Goal: Transaction & Acquisition: Download file/media

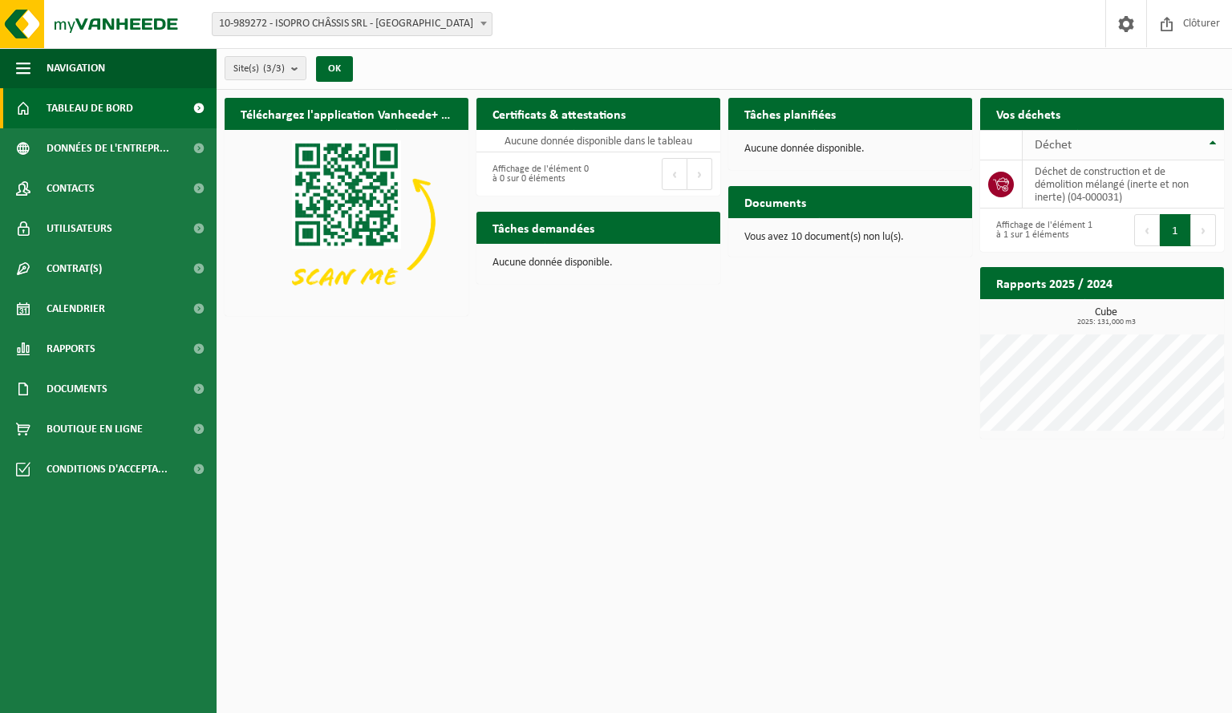
click at [1052, 140] on span "Déchet" at bounding box center [1053, 145] width 37 height 13
click at [450, 26] on span "10-989272 - ISOPRO CHÂSSIS SRL - [GEOGRAPHIC_DATA]" at bounding box center [352, 24] width 279 height 22
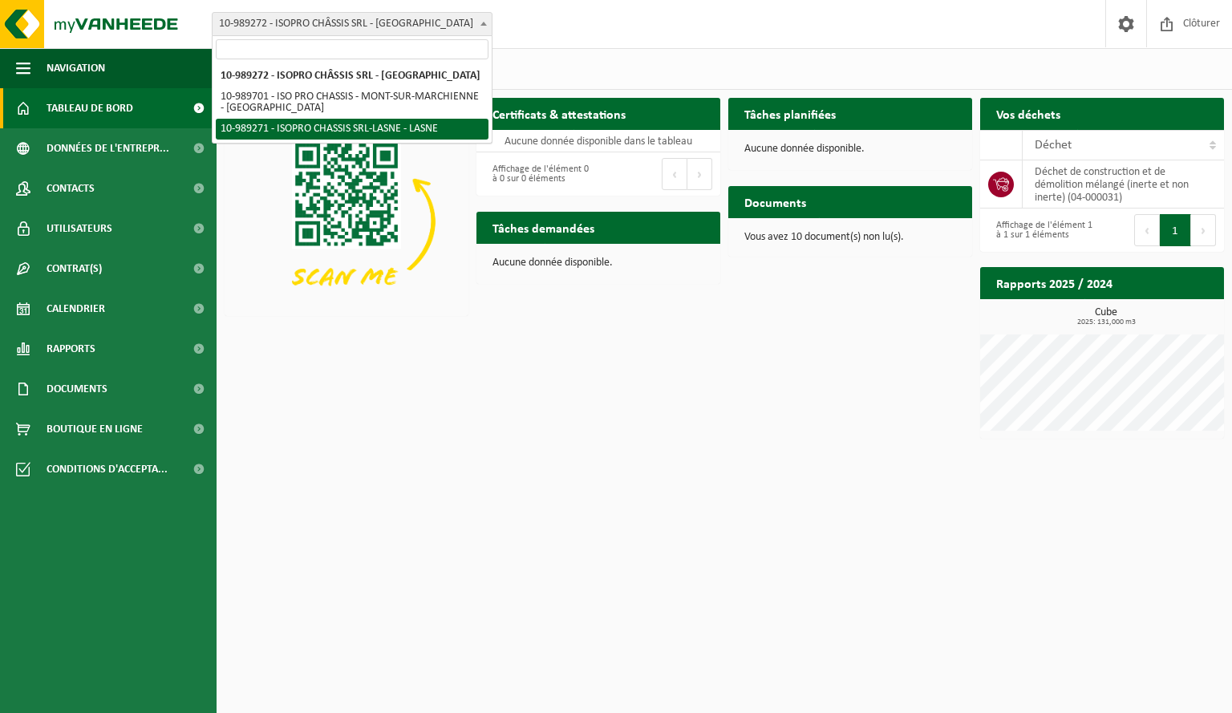
select select "168337"
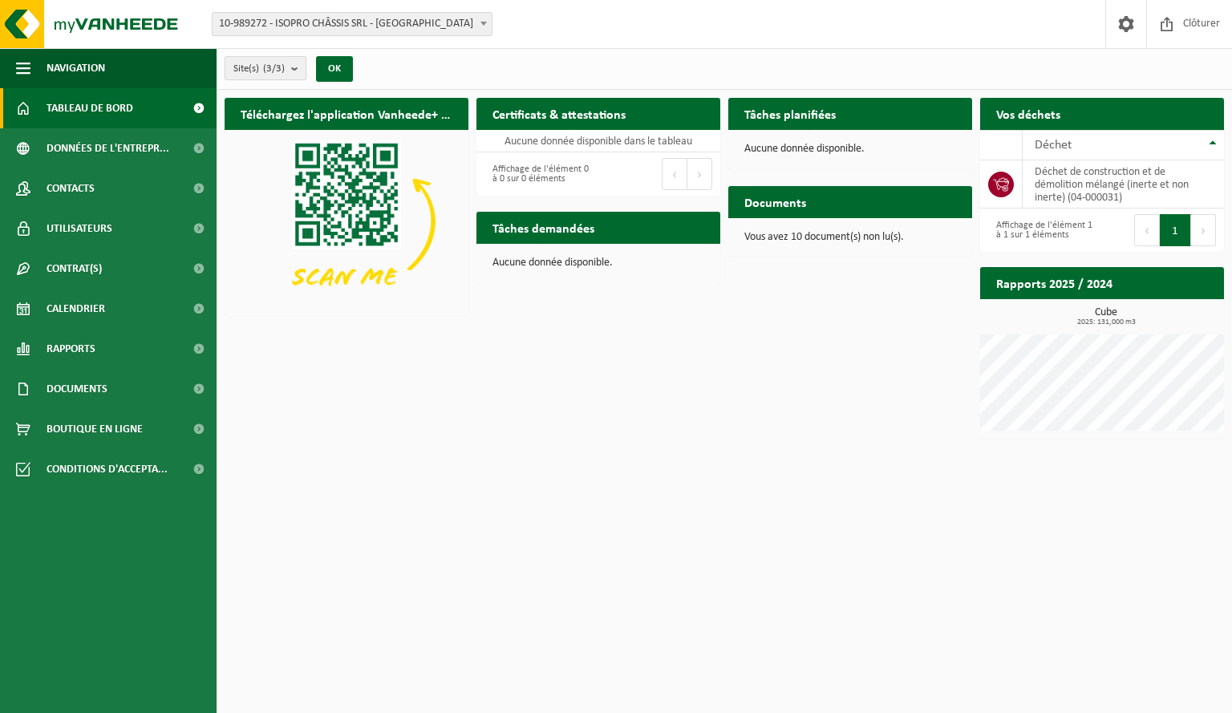
click at [285, 70] on count "(3/3)" at bounding box center [274, 68] width 22 height 10
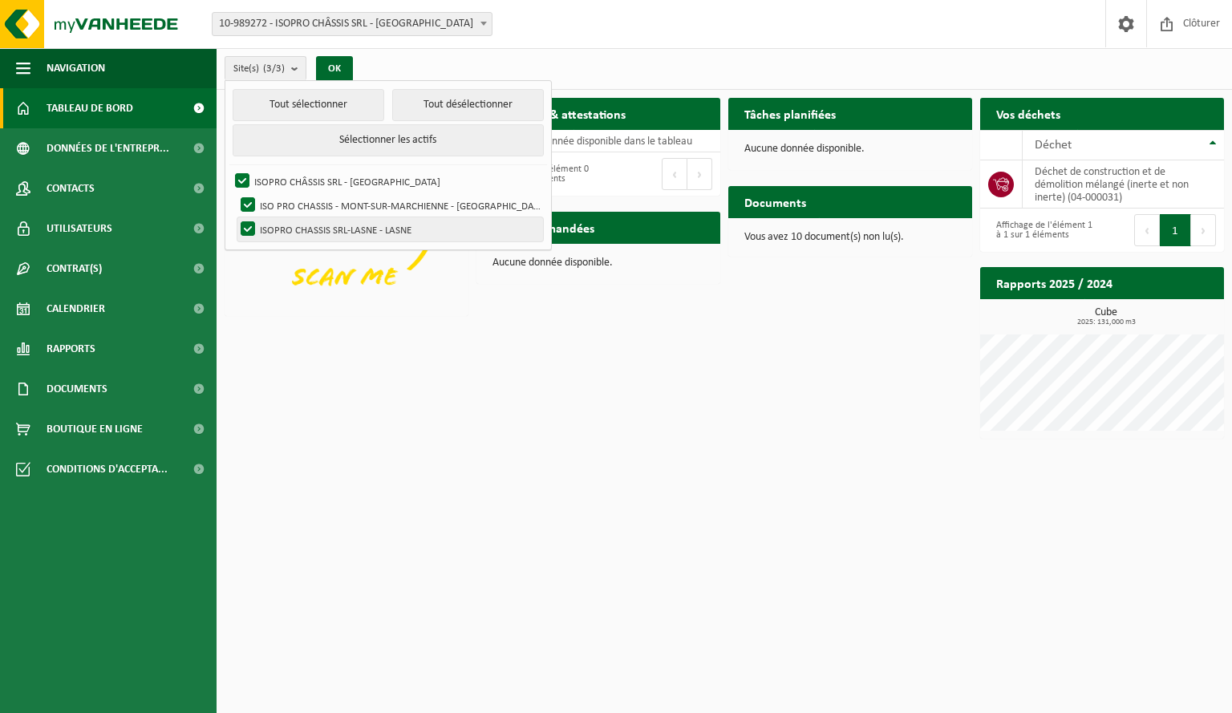
click at [372, 217] on label "ISOPRO CHASSIS SRL-LASNE - LASNE" at bounding box center [390, 229] width 306 height 24
click at [235, 217] on input "ISOPRO CHASSIS SRL-LASNE - LASNE" at bounding box center [234, 217] width 1 height 1
click at [372, 217] on label "ISOPRO CHASSIS SRL-LASNE - LASNE" at bounding box center [390, 229] width 306 height 24
click at [235, 217] on input "ISOPRO CHASSIS SRL-LASNE - LASNE" at bounding box center [234, 217] width 1 height 1
checkbox input "true"
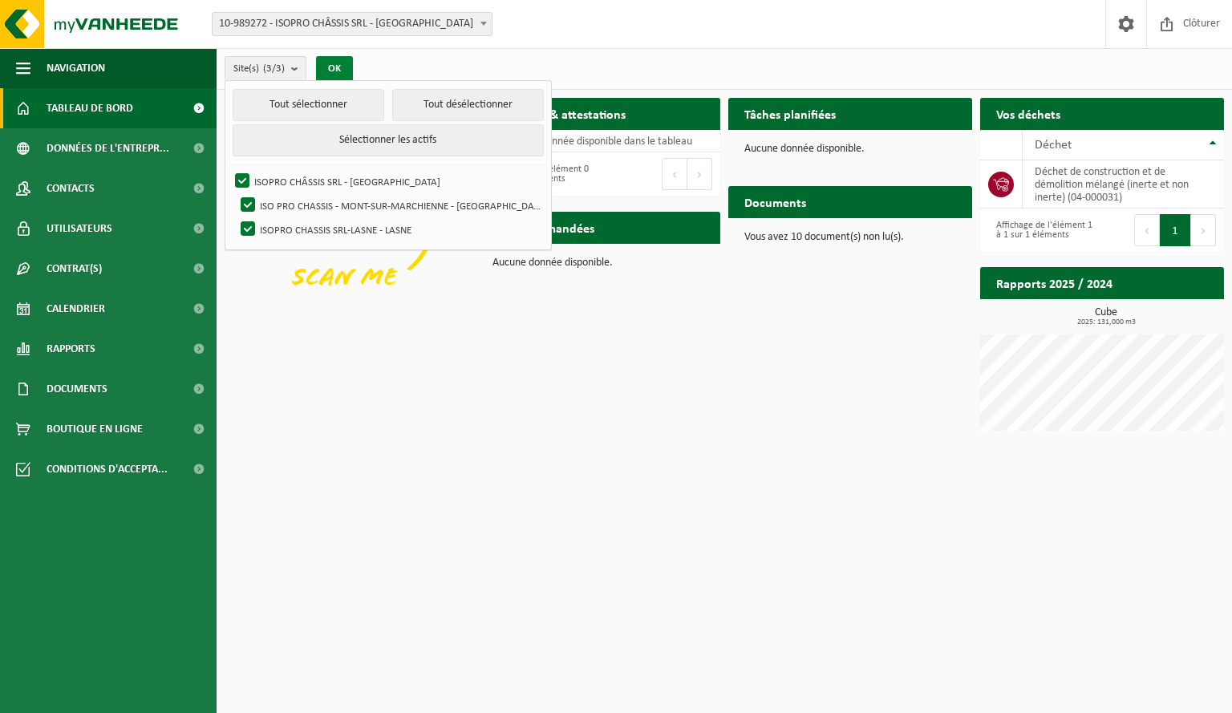
click at [338, 60] on button "OK" at bounding box center [334, 69] width 37 height 26
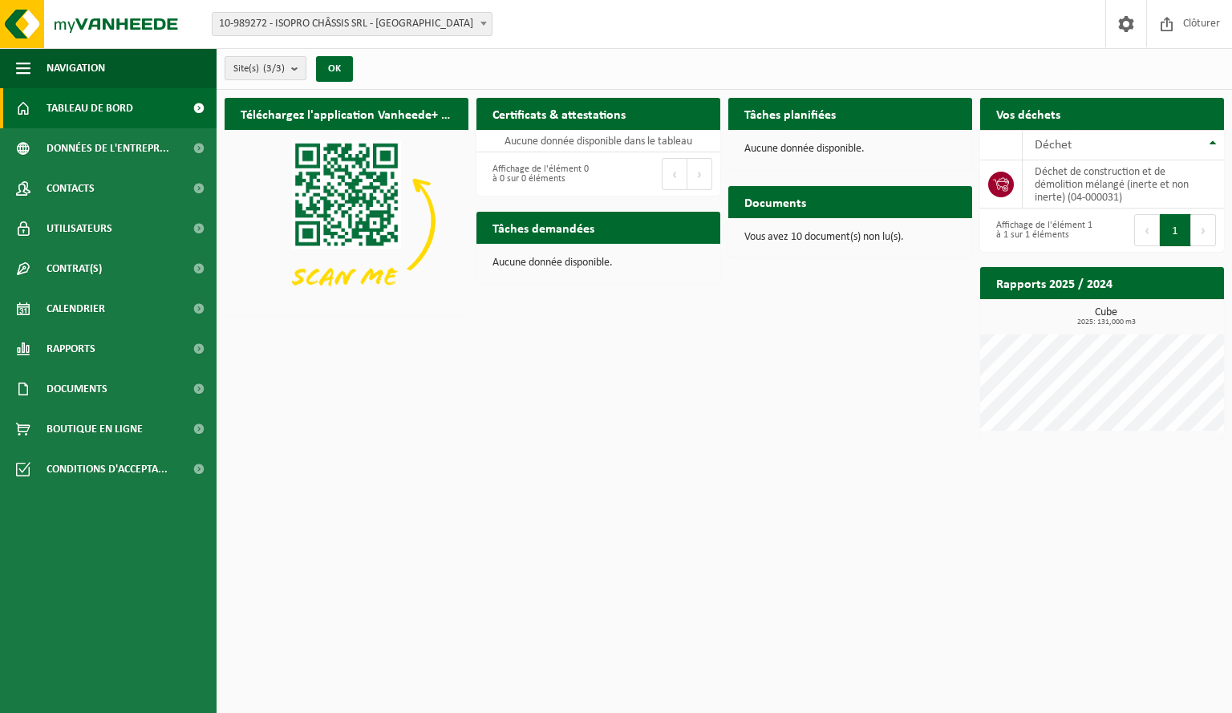
click at [286, 63] on button "Site(s) (3/3)" at bounding box center [266, 68] width 82 height 24
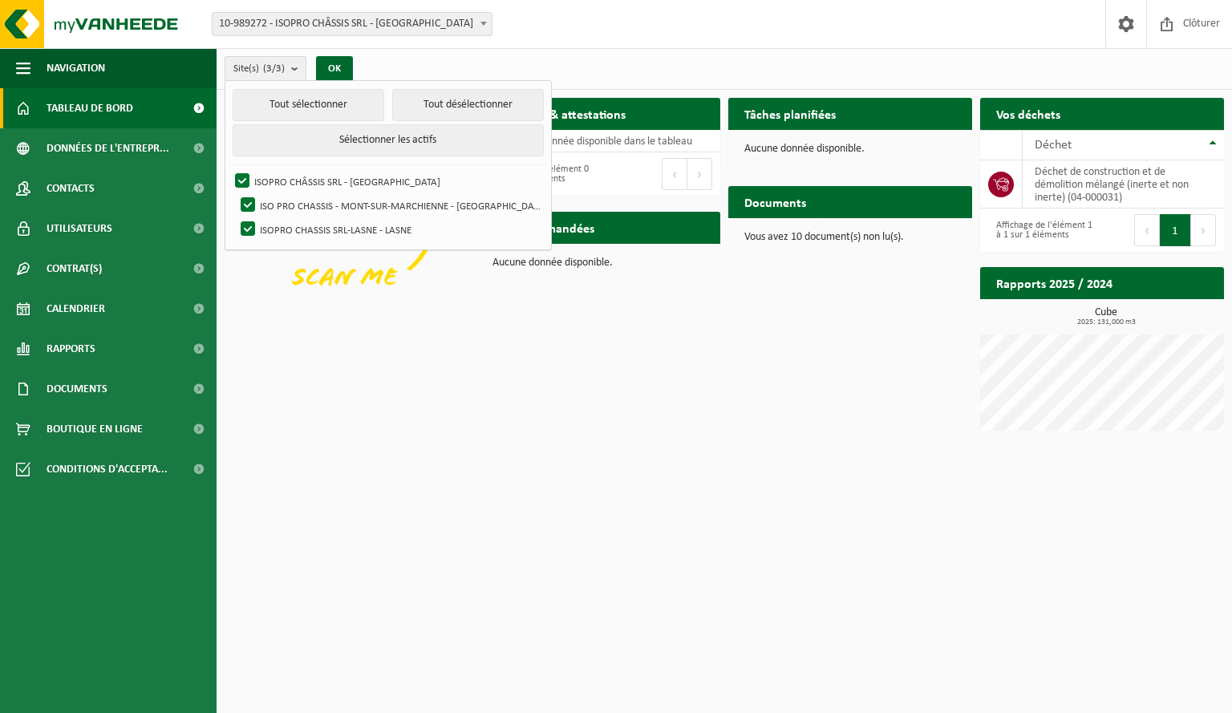
click at [288, 67] on button "Site(s) (3/3)" at bounding box center [266, 68] width 82 height 24
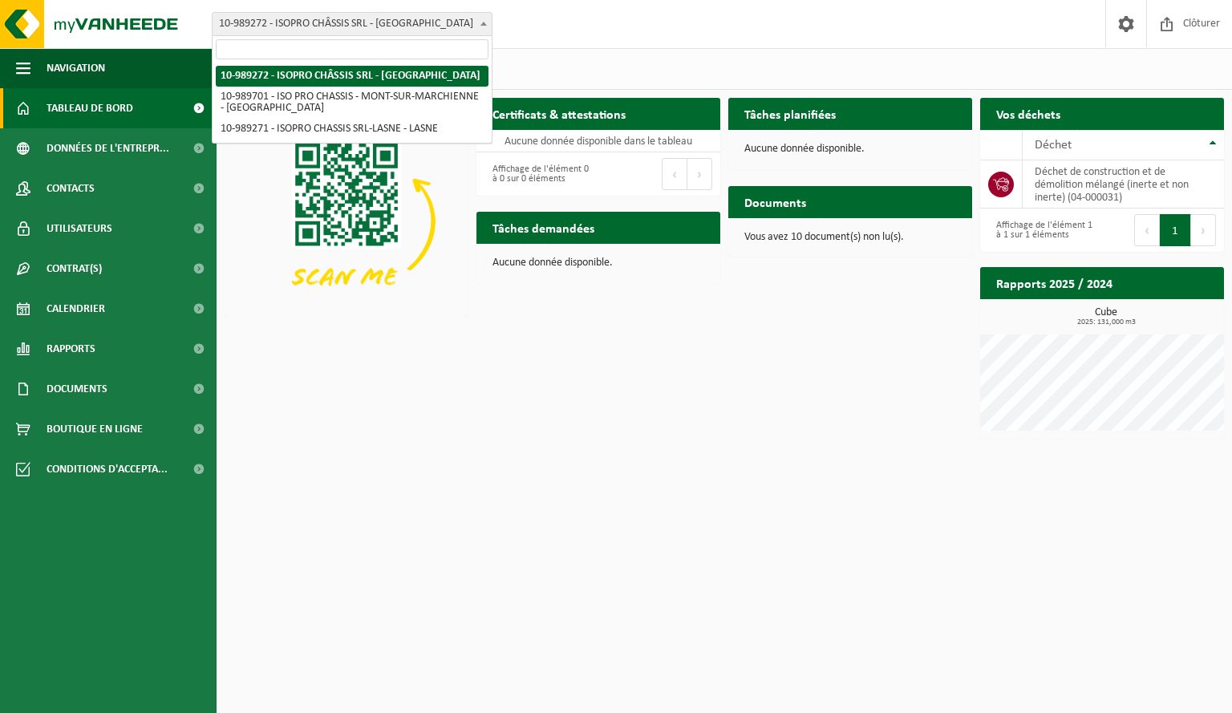
click at [443, 17] on span "10-989272 - ISOPRO CHÂSSIS SRL - [GEOGRAPHIC_DATA]" at bounding box center [352, 24] width 279 height 22
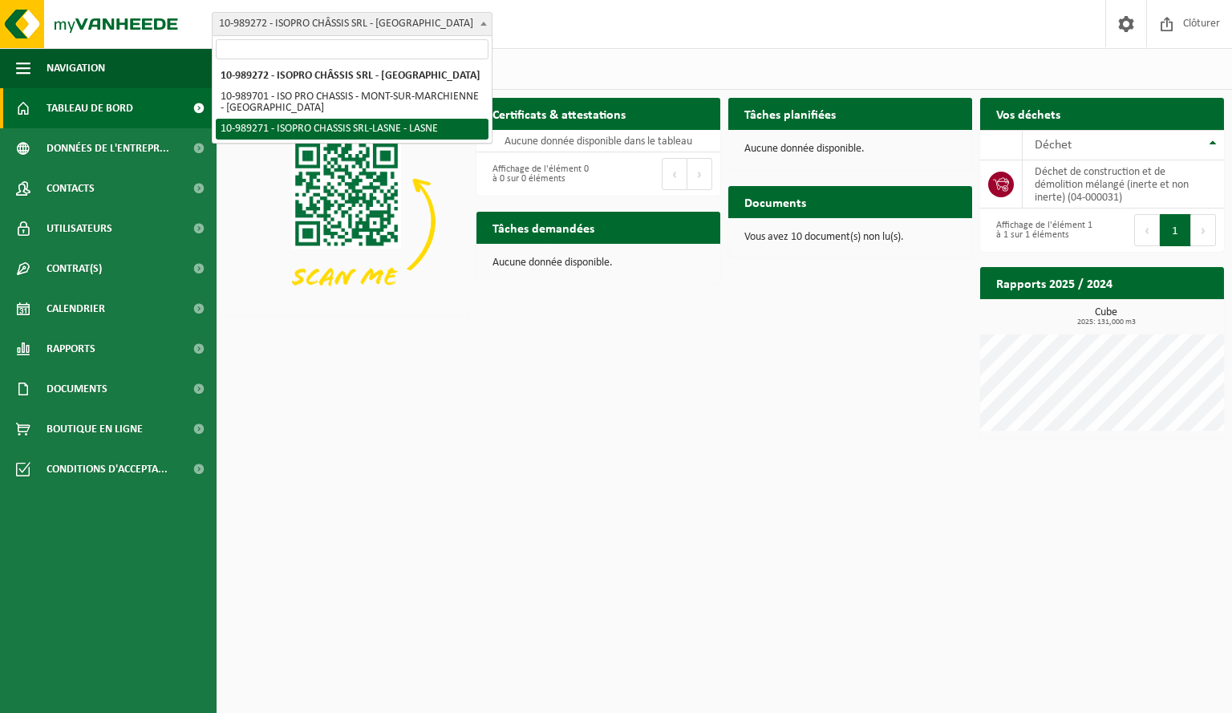
select select "168337"
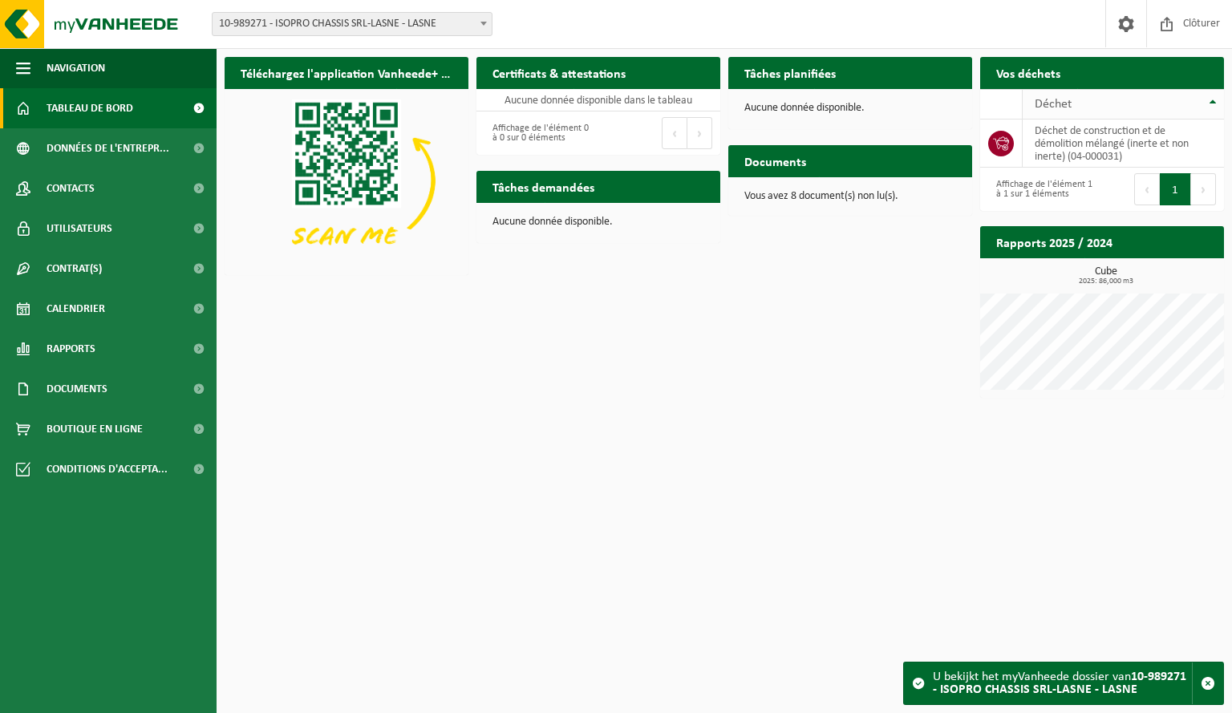
click at [1198, 105] on div "Déchet" at bounding box center [1119, 104] width 169 height 13
click at [96, 383] on span "Documents" at bounding box center [77, 389] width 61 height 40
click at [81, 427] on span "Factures" at bounding box center [69, 429] width 41 height 30
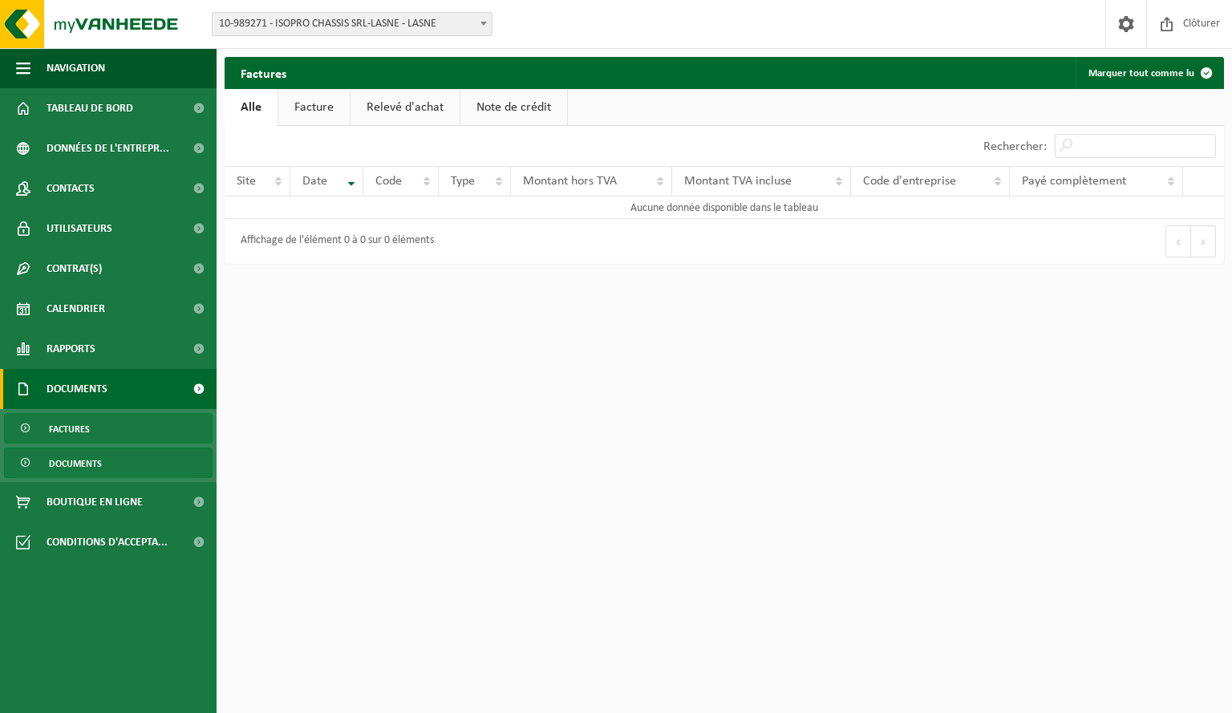
click at [64, 471] on span "Documents" at bounding box center [75, 463] width 53 height 30
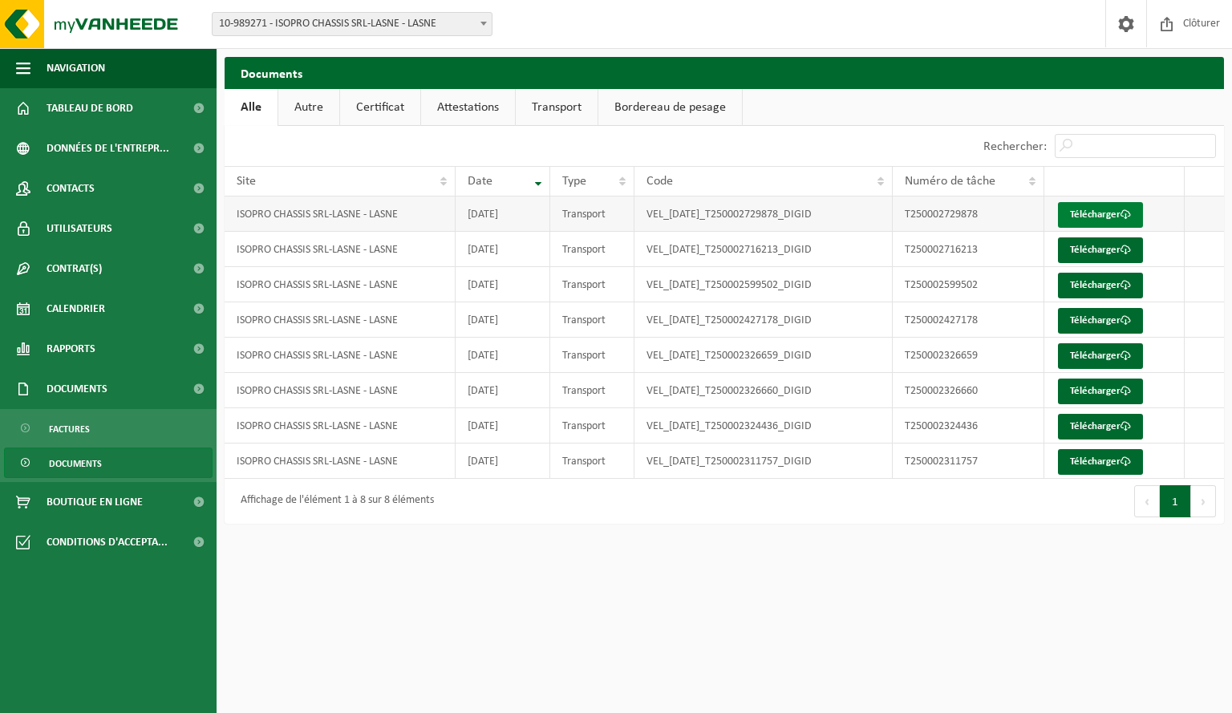
click at [1082, 206] on link "Télécharger" at bounding box center [1100, 215] width 85 height 26
click at [311, 108] on link "Autre" at bounding box center [308, 107] width 61 height 37
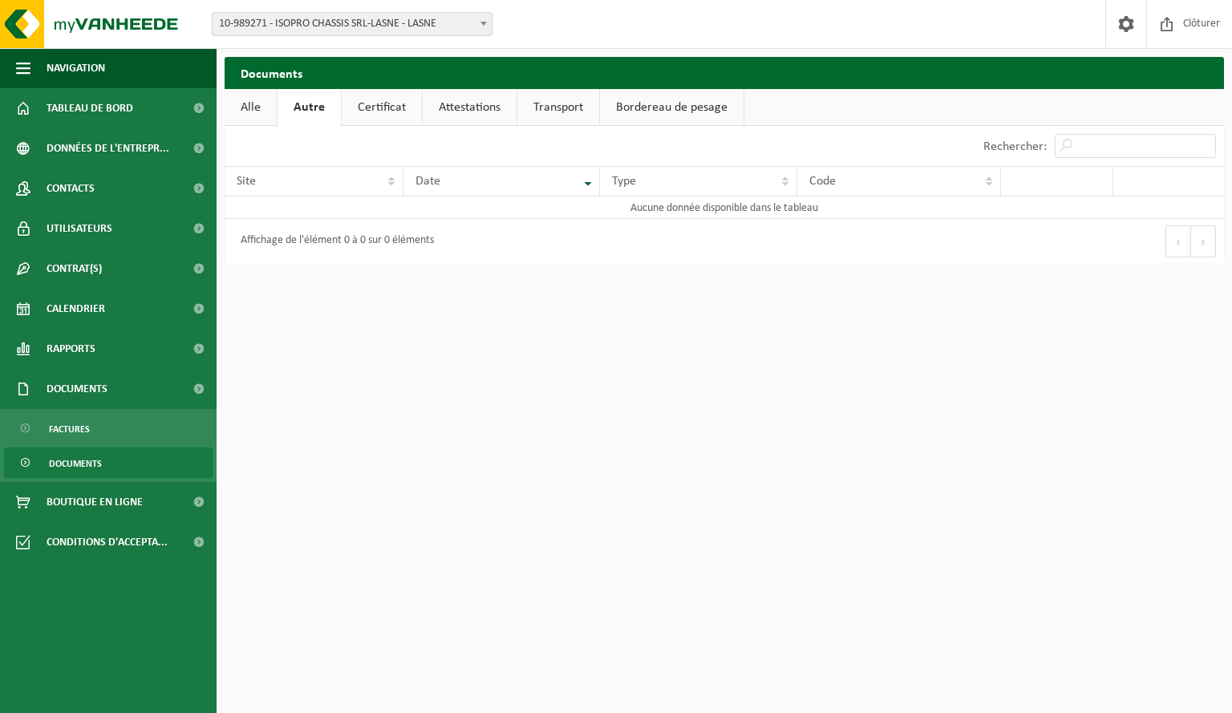
click at [379, 116] on link "Certificat" at bounding box center [382, 107] width 80 height 37
click at [466, 115] on link "Attestations" at bounding box center [468, 107] width 94 height 37
click at [573, 118] on link "Transport" at bounding box center [560, 107] width 82 height 37
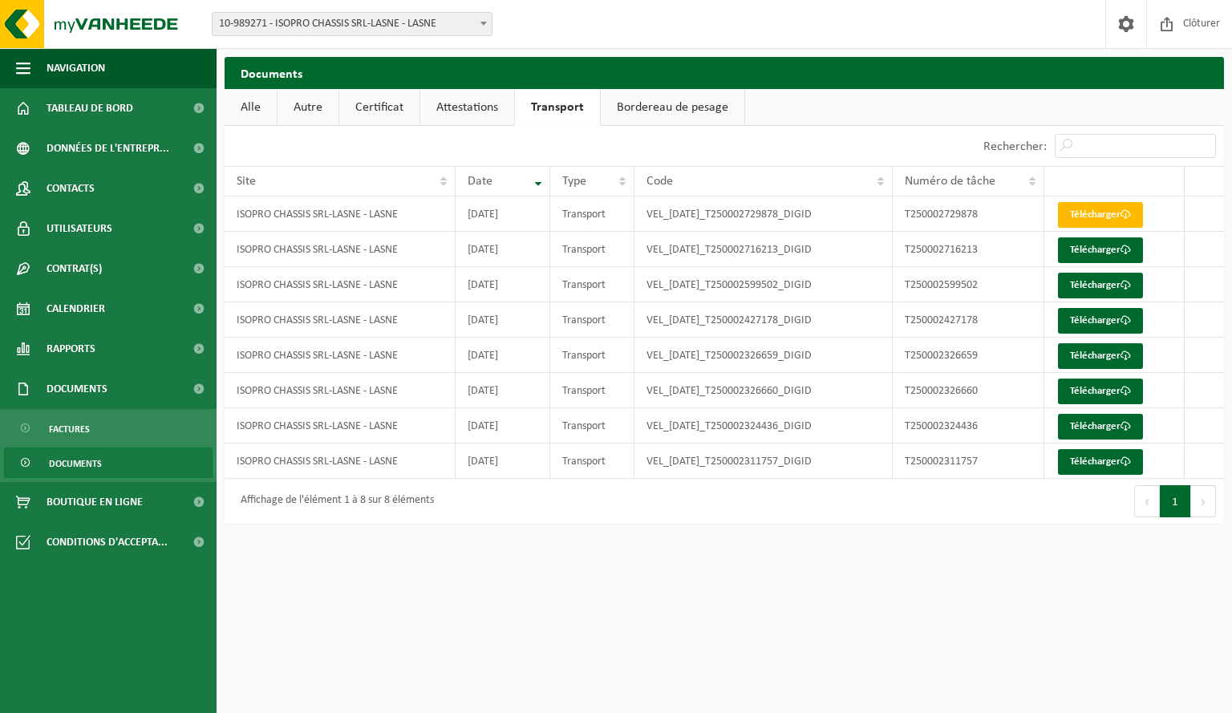
click at [662, 112] on link "Bordereau de pesage" at bounding box center [673, 107] width 144 height 37
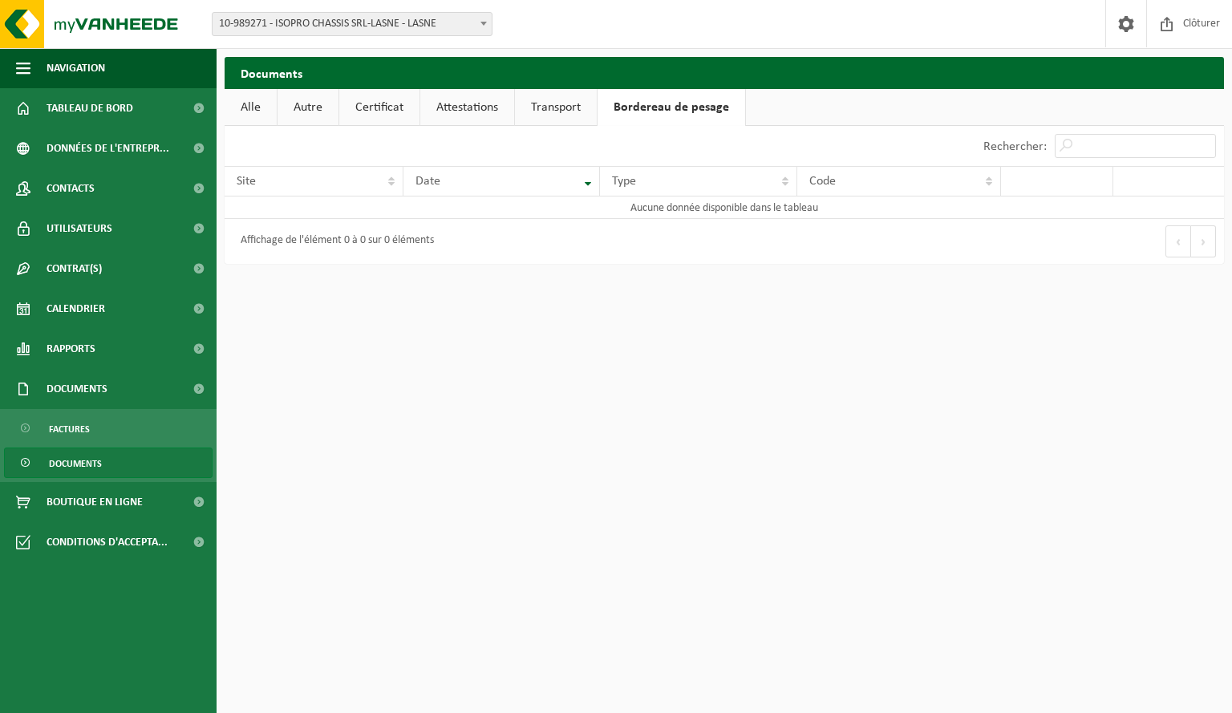
click at [562, 103] on link "Transport" at bounding box center [556, 107] width 82 height 37
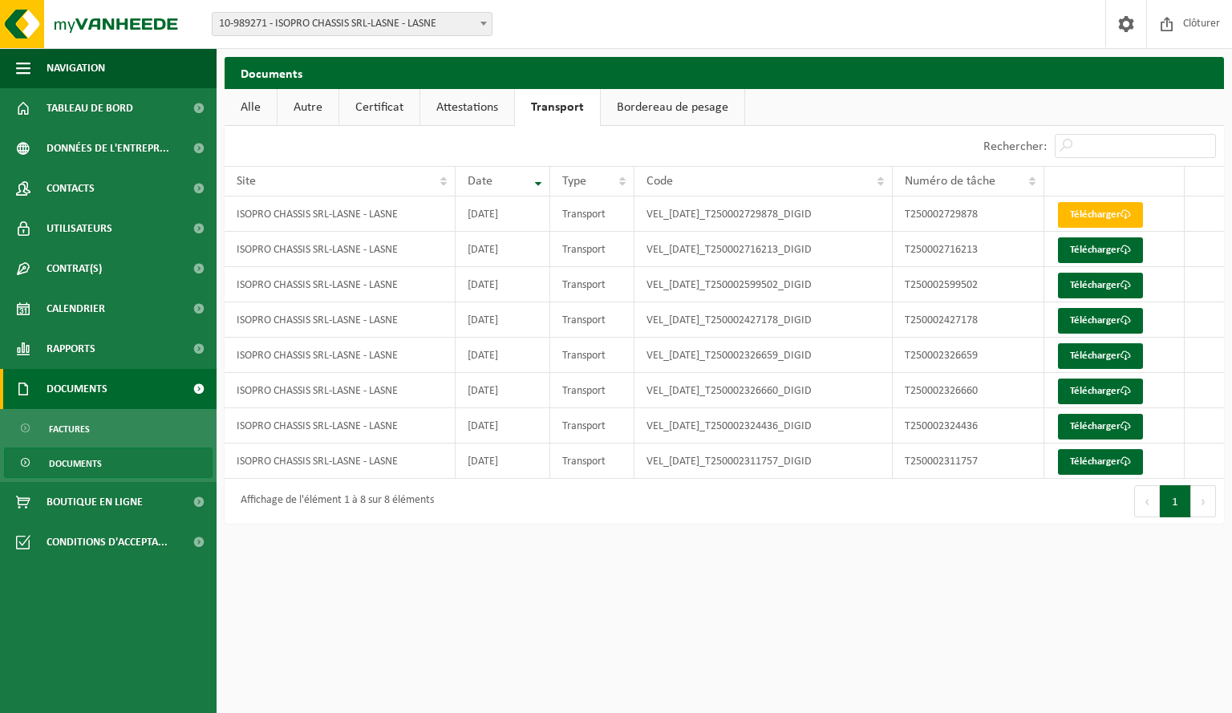
click at [80, 399] on span "Documents" at bounding box center [77, 389] width 61 height 40
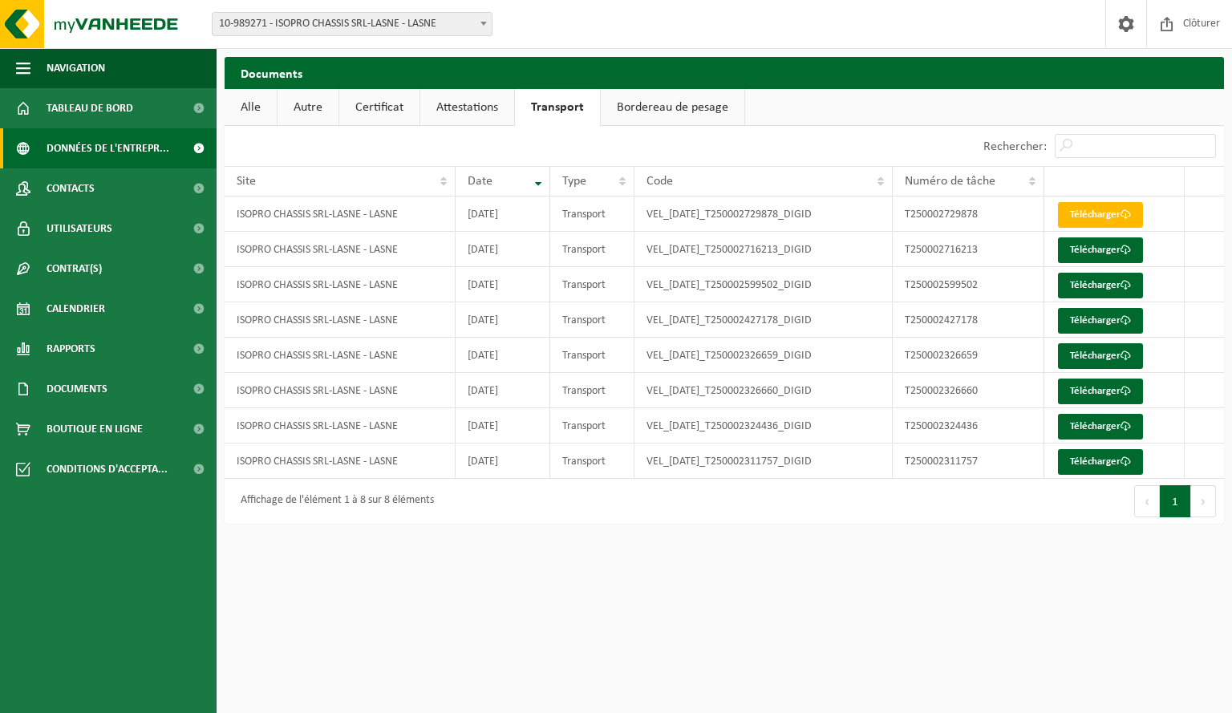
click at [95, 151] on span "Données de l'entrepr..." at bounding box center [108, 148] width 123 height 40
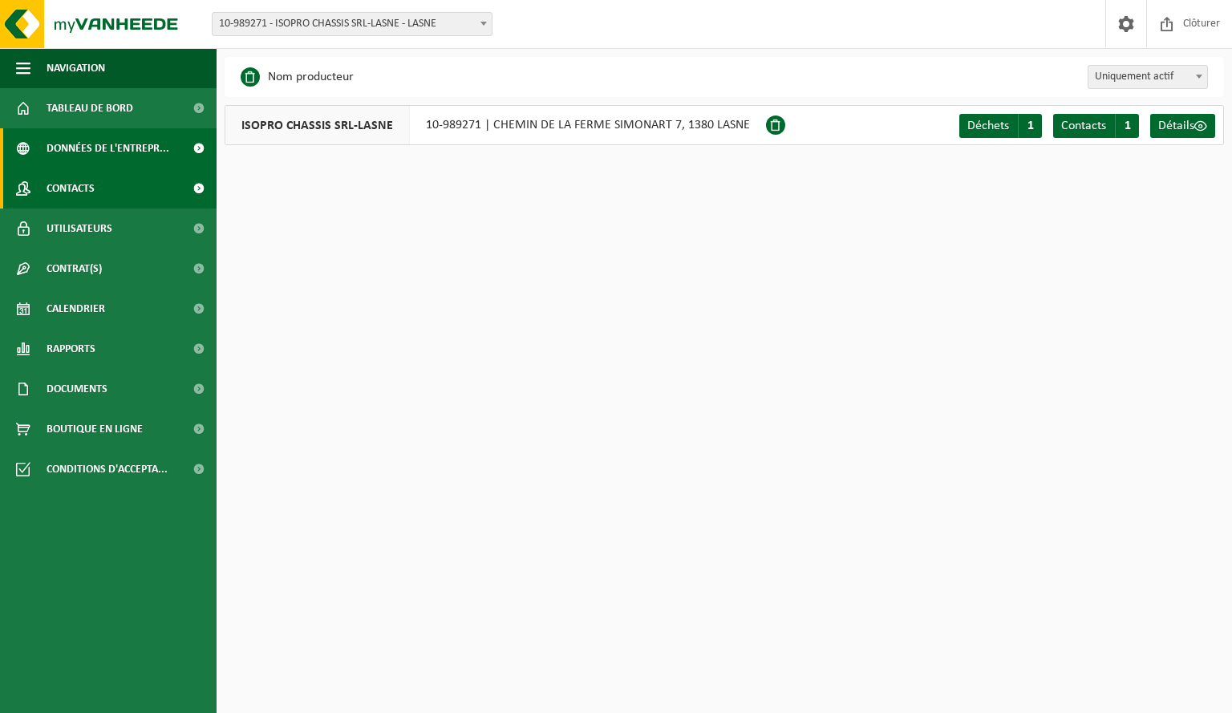
click at [70, 181] on span "Contacts" at bounding box center [71, 188] width 48 height 40
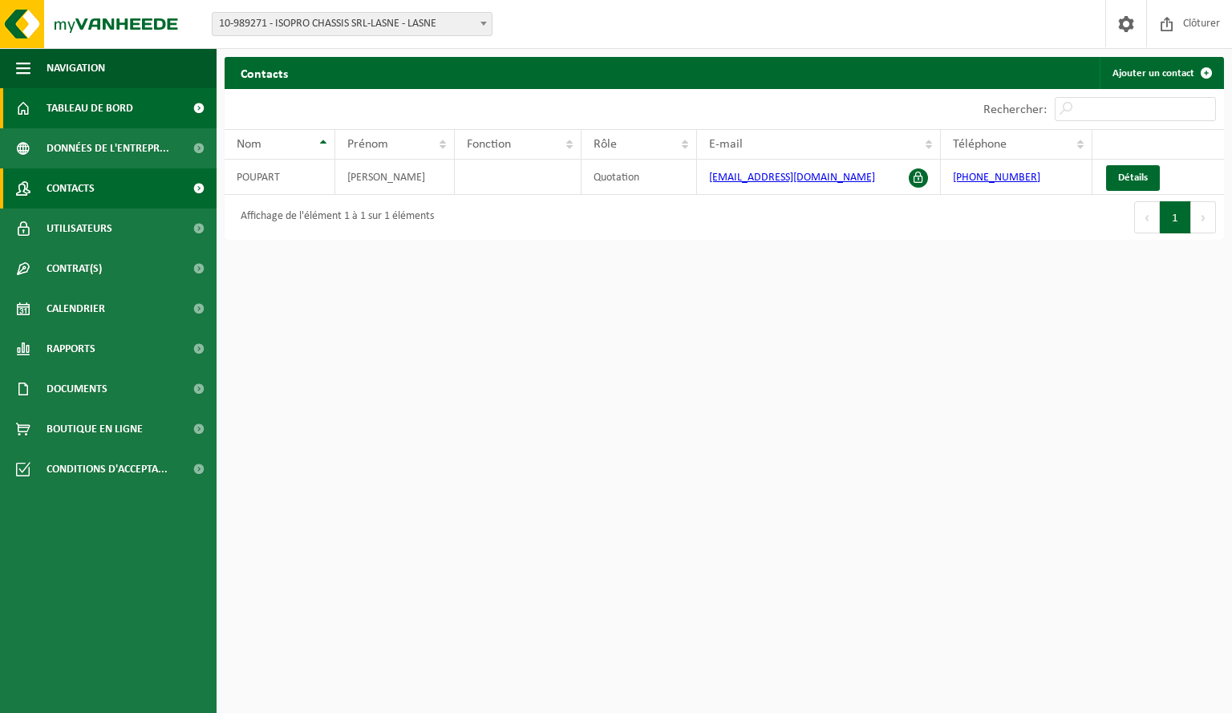
click at [98, 105] on span "Tableau de bord" at bounding box center [90, 108] width 87 height 40
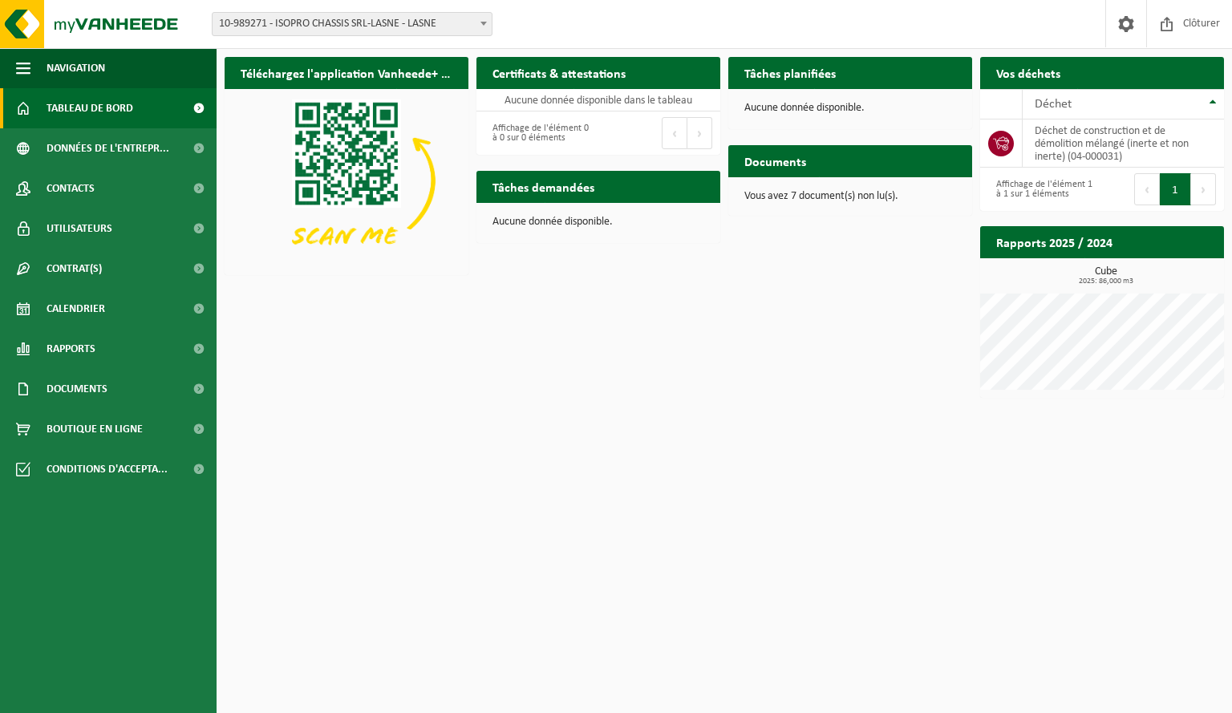
click at [473, 31] on span "10-989271 - ISOPRO CHASSIS SRL-LASNE - LASNE" at bounding box center [352, 24] width 279 height 22
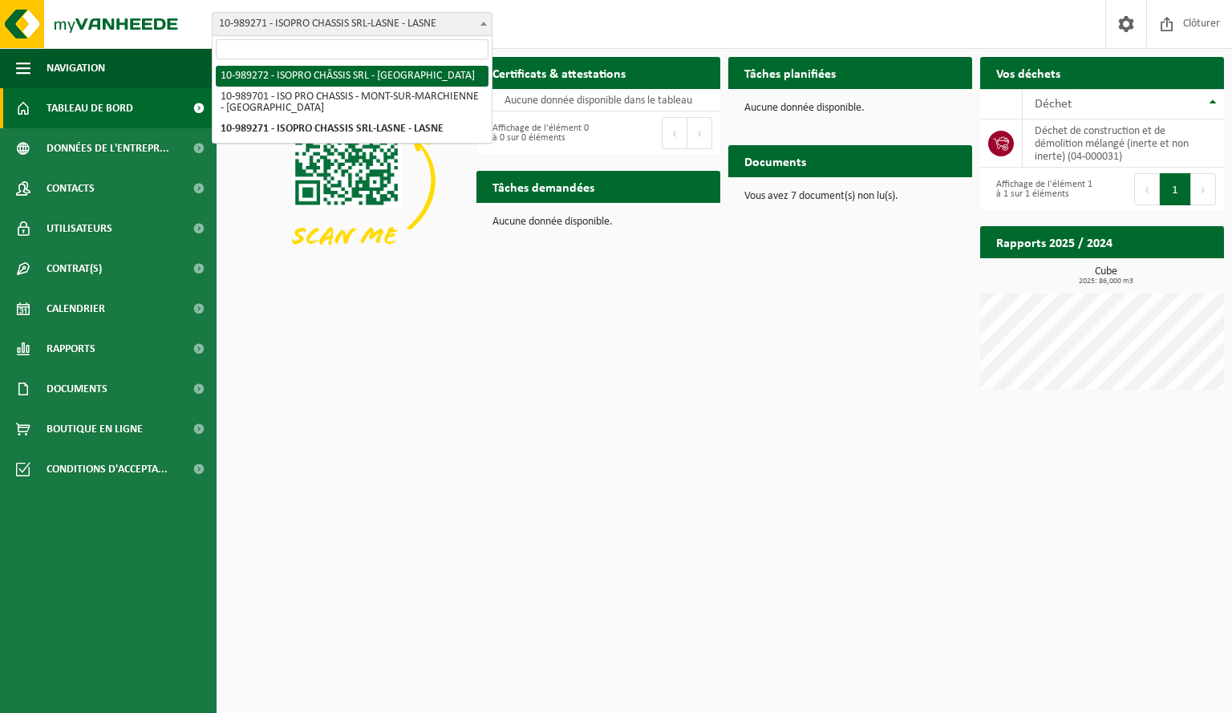
select select "168338"
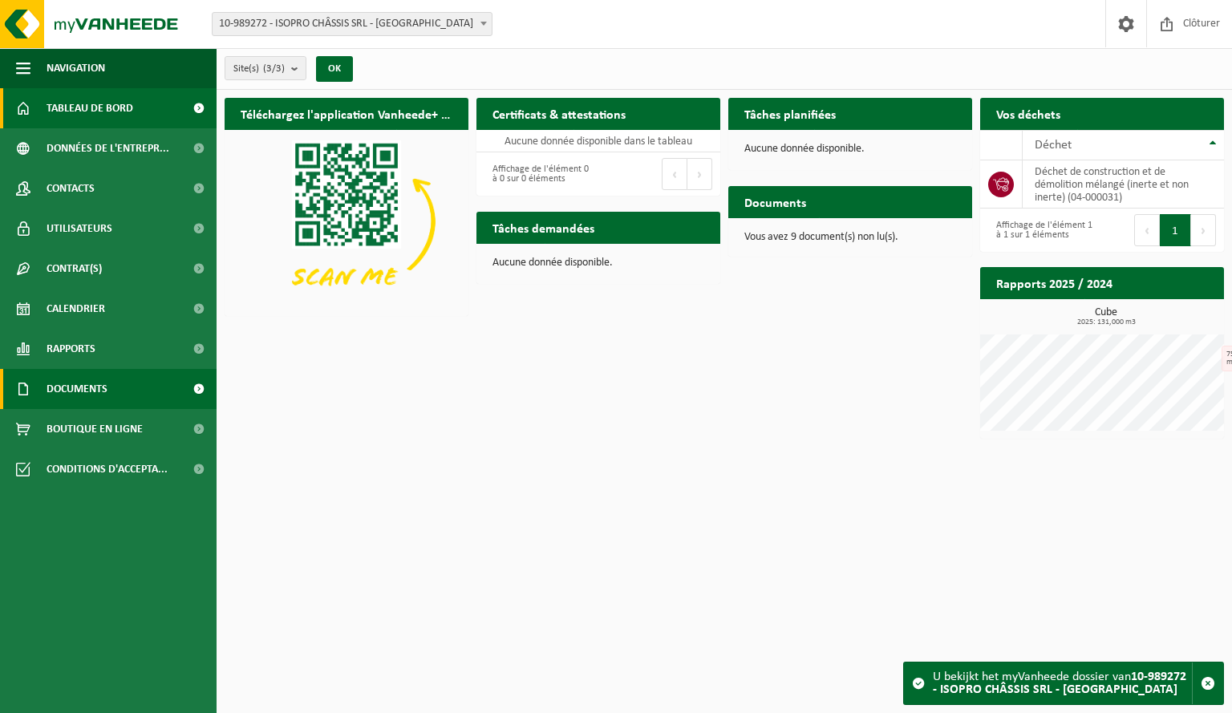
click at [120, 389] on link "Documents" at bounding box center [108, 389] width 217 height 40
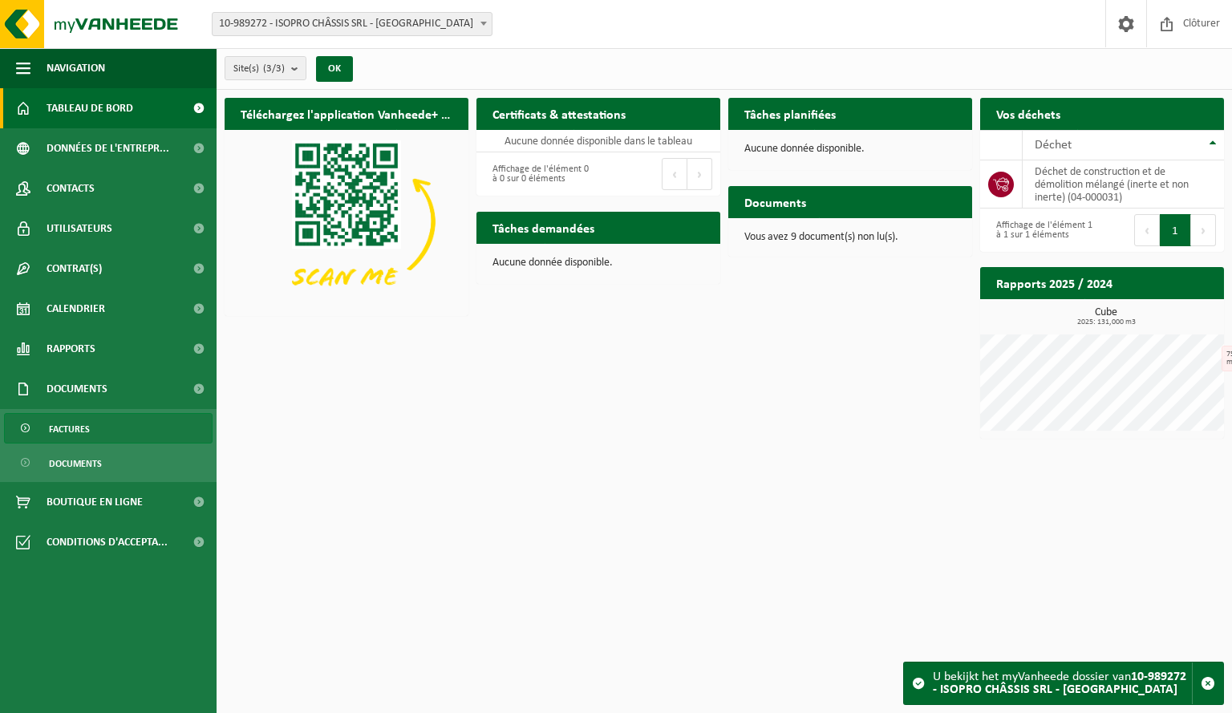
click at [66, 428] on span "Factures" at bounding box center [69, 429] width 41 height 30
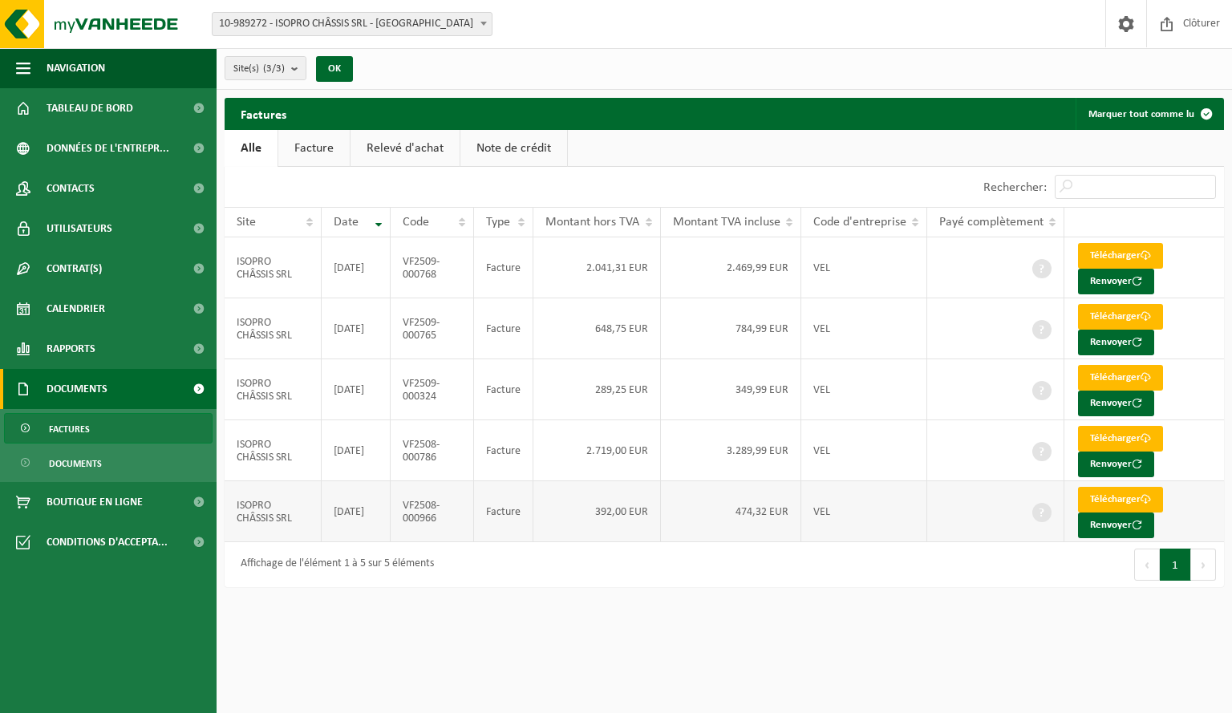
click at [306, 506] on td "ISOPRO CHÂSSIS SRL" at bounding box center [273, 511] width 97 height 61
click at [1102, 256] on link "Télécharger" at bounding box center [1120, 256] width 85 height 26
click at [1105, 315] on link "Télécharger" at bounding box center [1120, 317] width 85 height 26
click at [1118, 370] on link "Télécharger" at bounding box center [1120, 378] width 85 height 26
click at [1115, 436] on link "Télécharger" at bounding box center [1120, 439] width 85 height 26
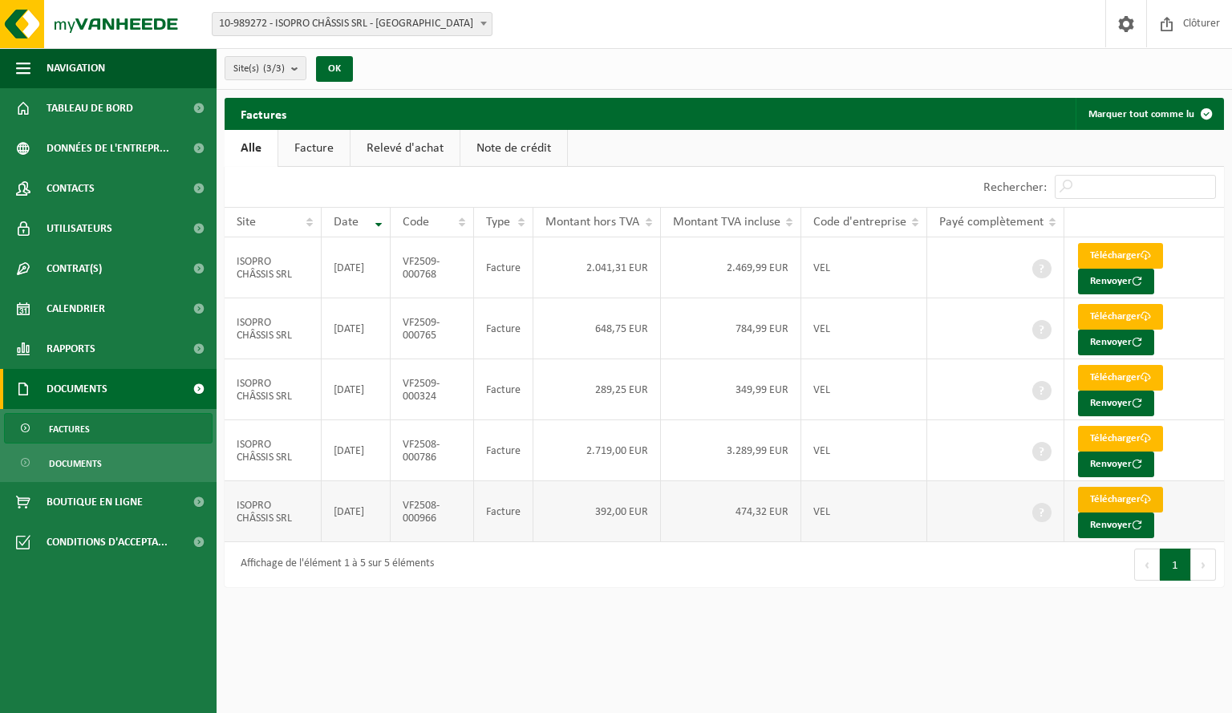
click at [1120, 491] on link "Télécharger" at bounding box center [1120, 500] width 85 height 26
